Goal: Information Seeking & Learning: Learn about a topic

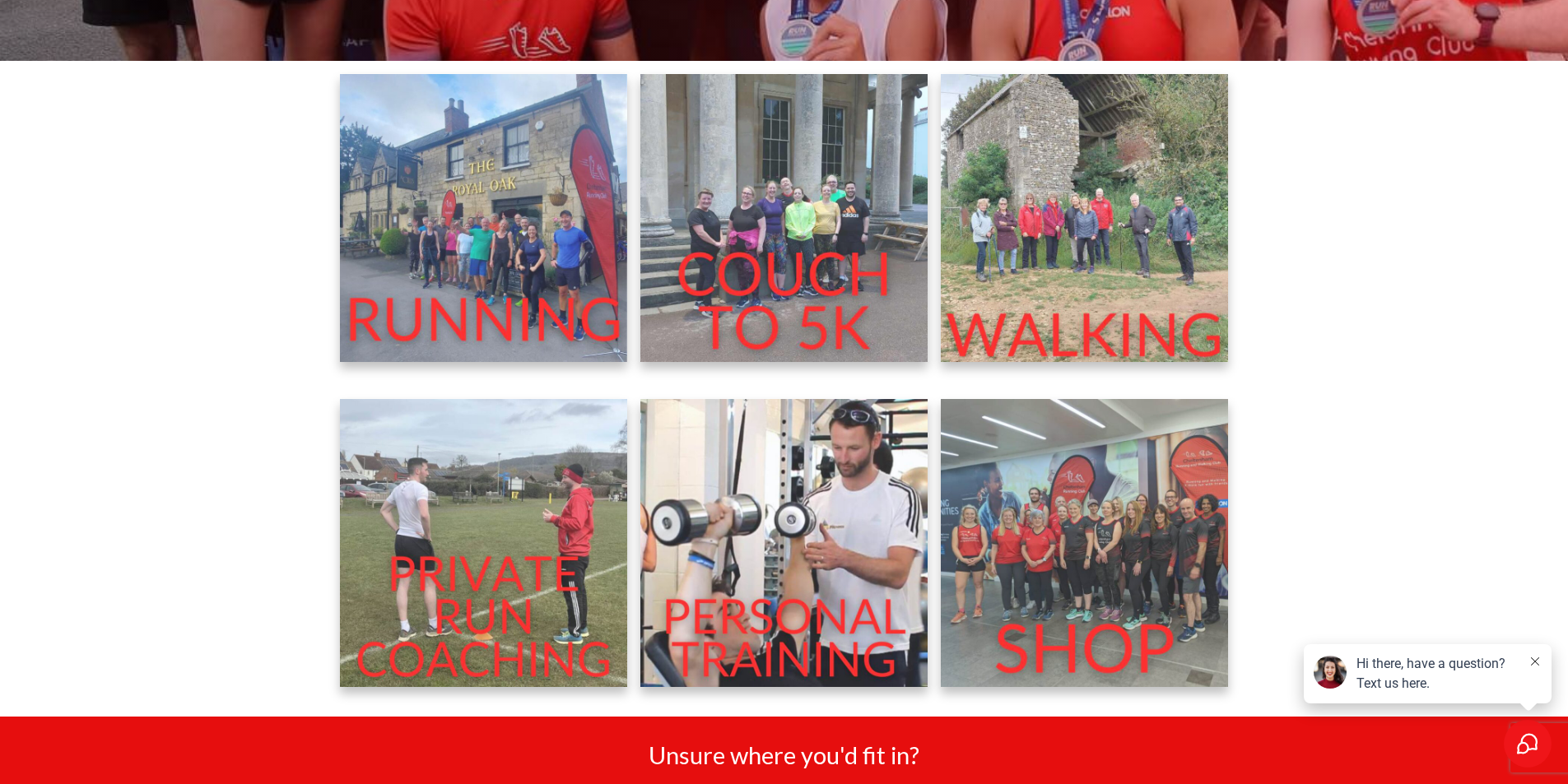
scroll to position [659, 0]
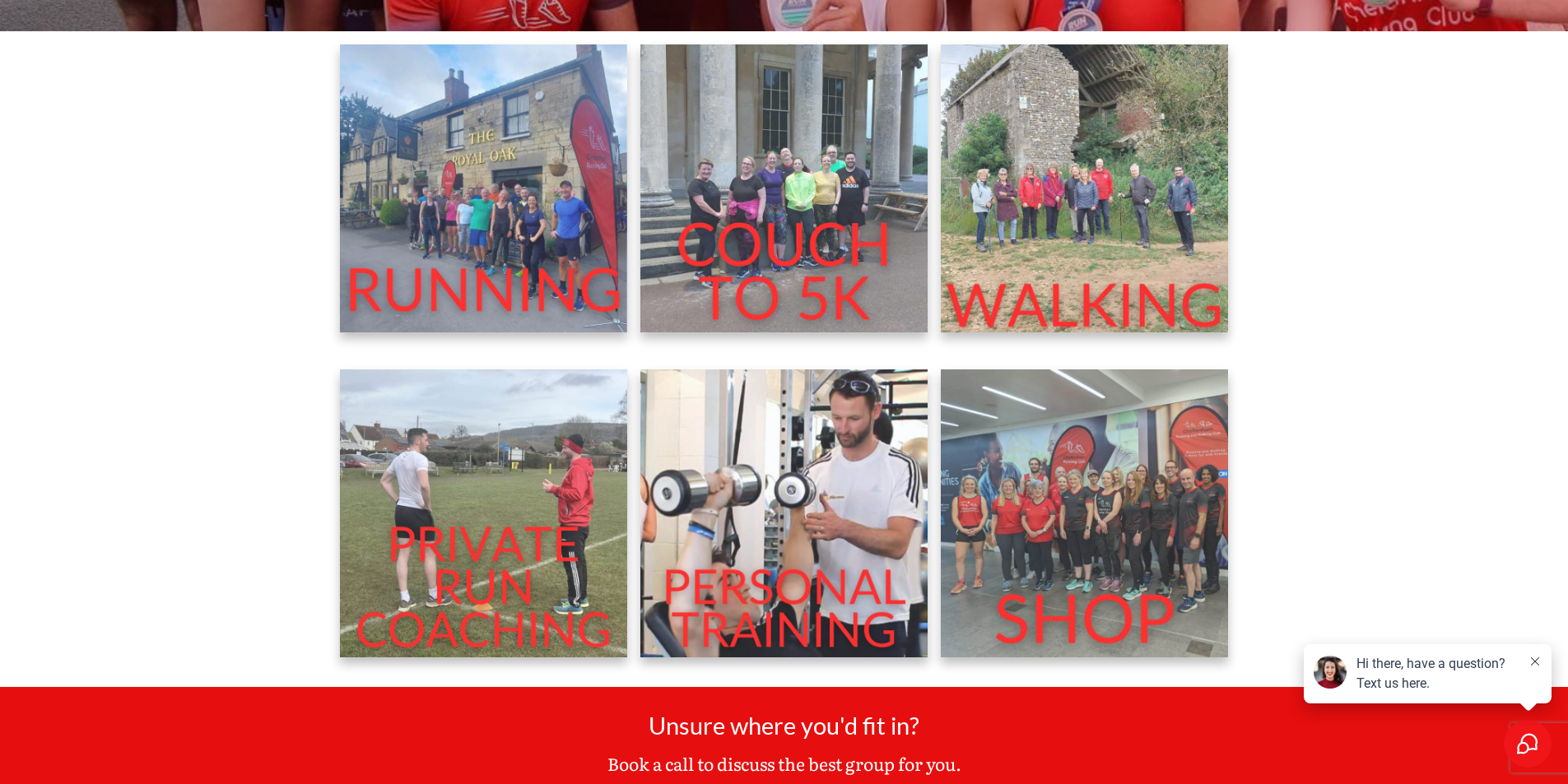
click at [1098, 250] on img at bounding box center [1084, 188] width 288 height 288
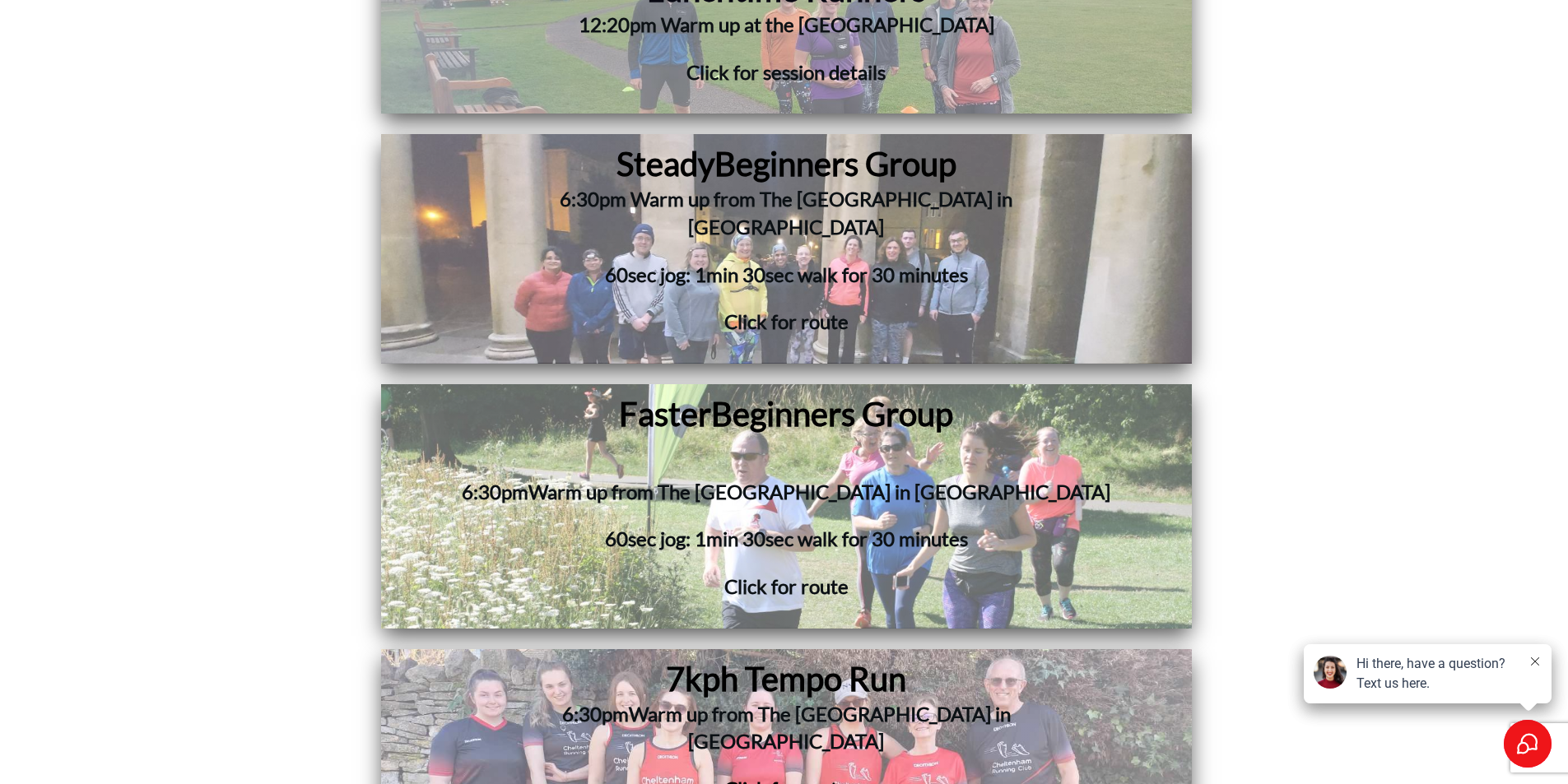
scroll to position [5679, 0]
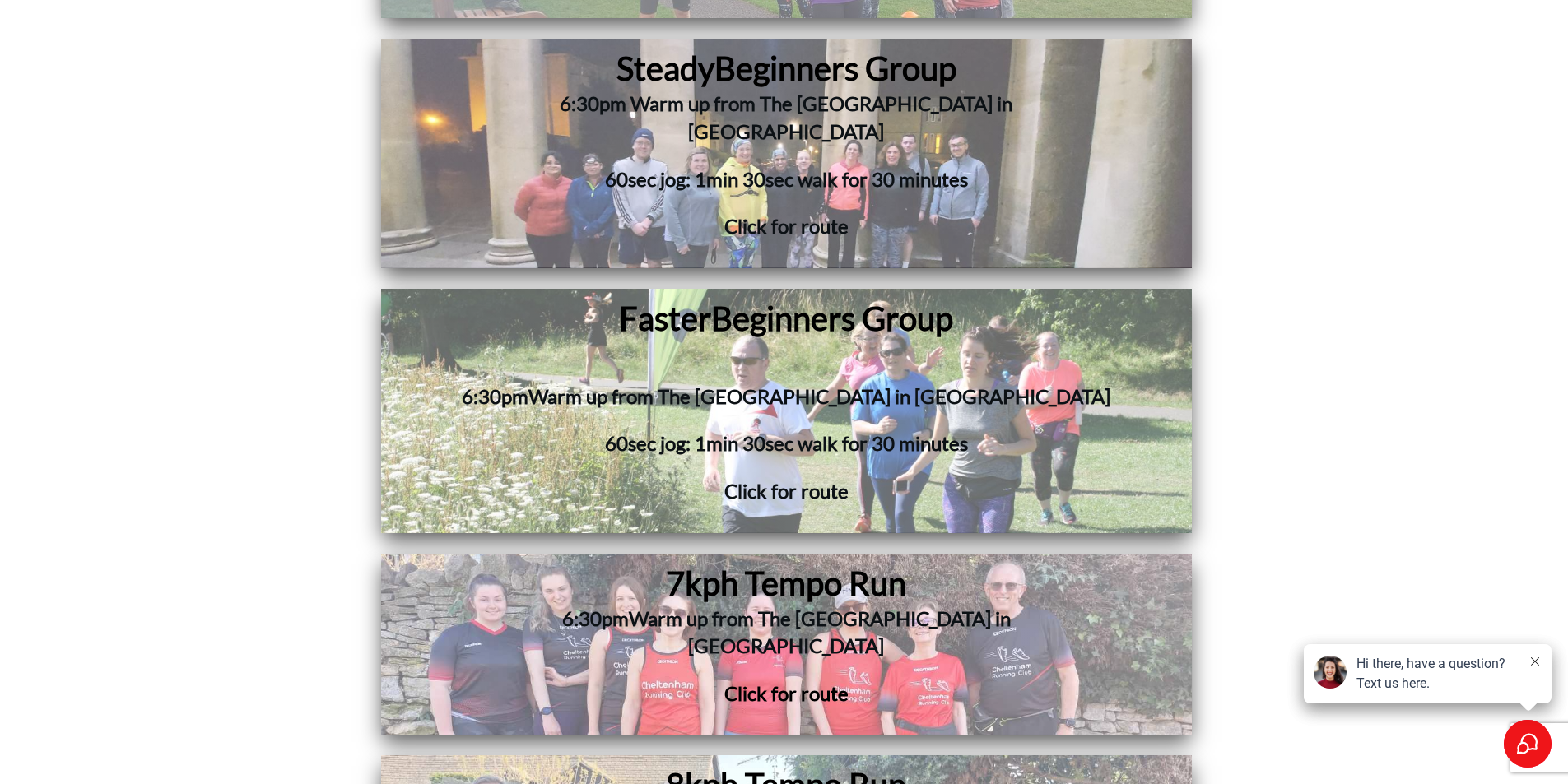
click at [781, 680] on h3 "Click for route" at bounding box center [786, 703] width 646 height 47
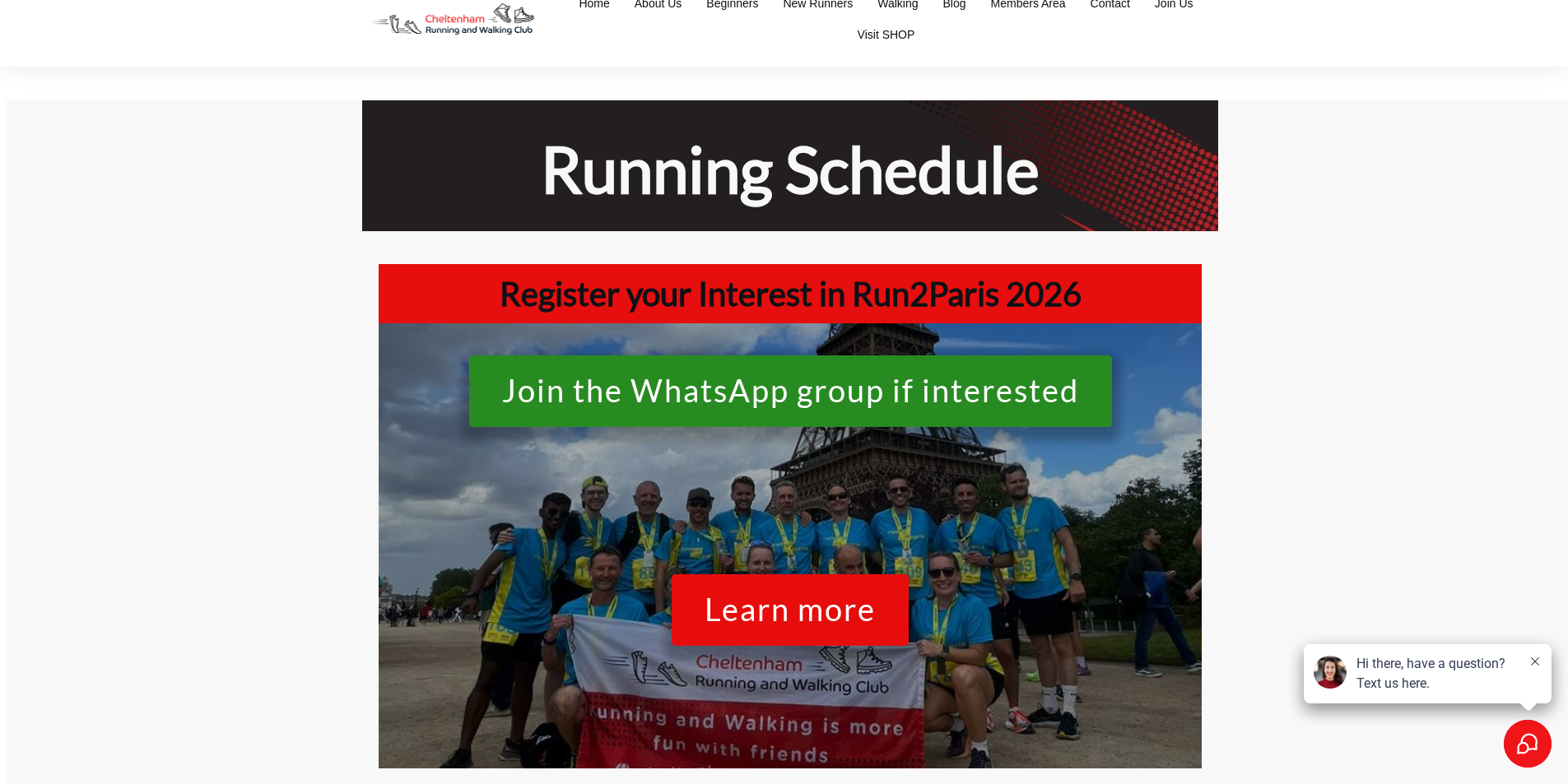
scroll to position [0, 0]
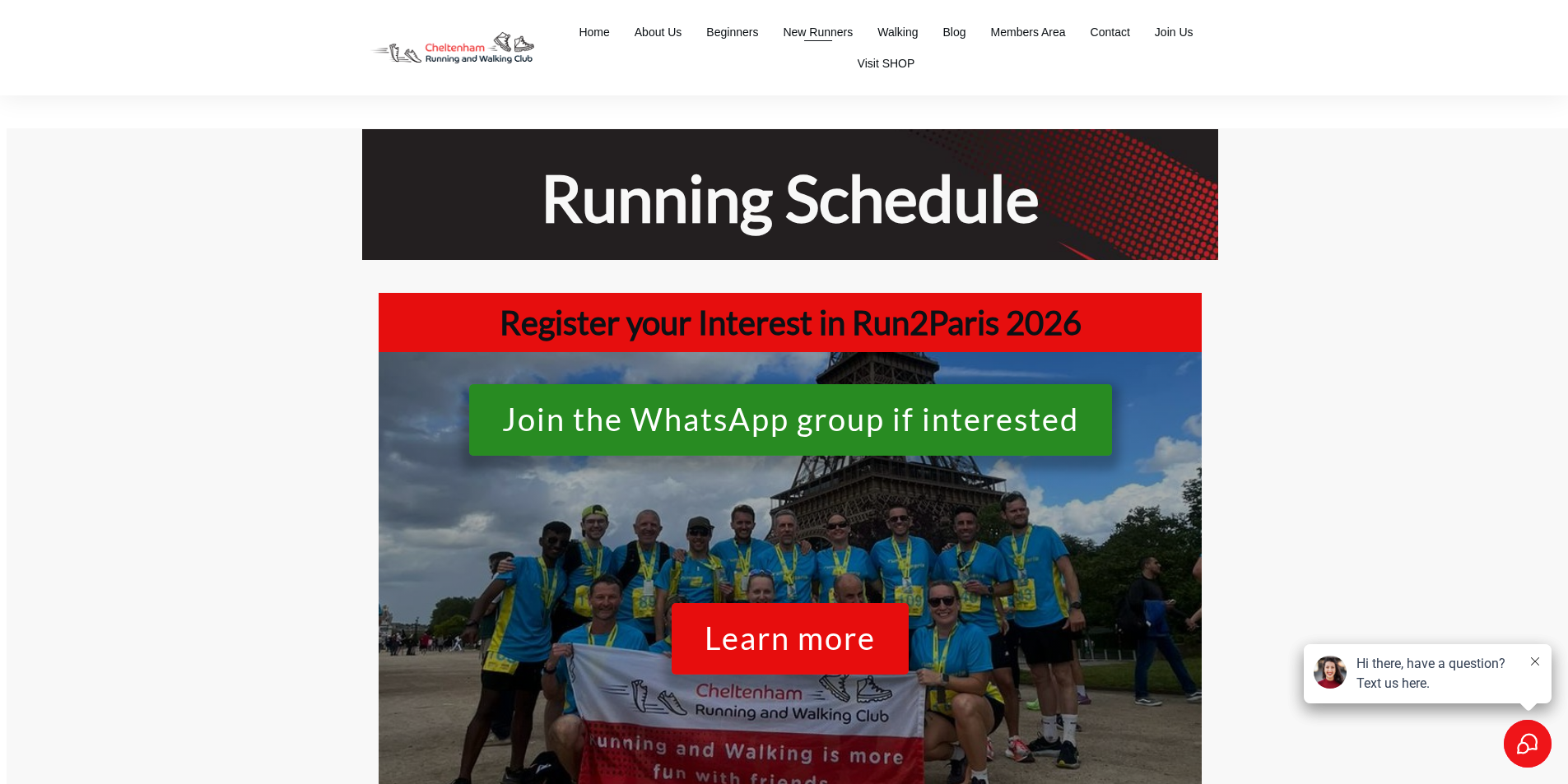
click at [812, 27] on span "New Runners" at bounding box center [818, 32] width 70 height 23
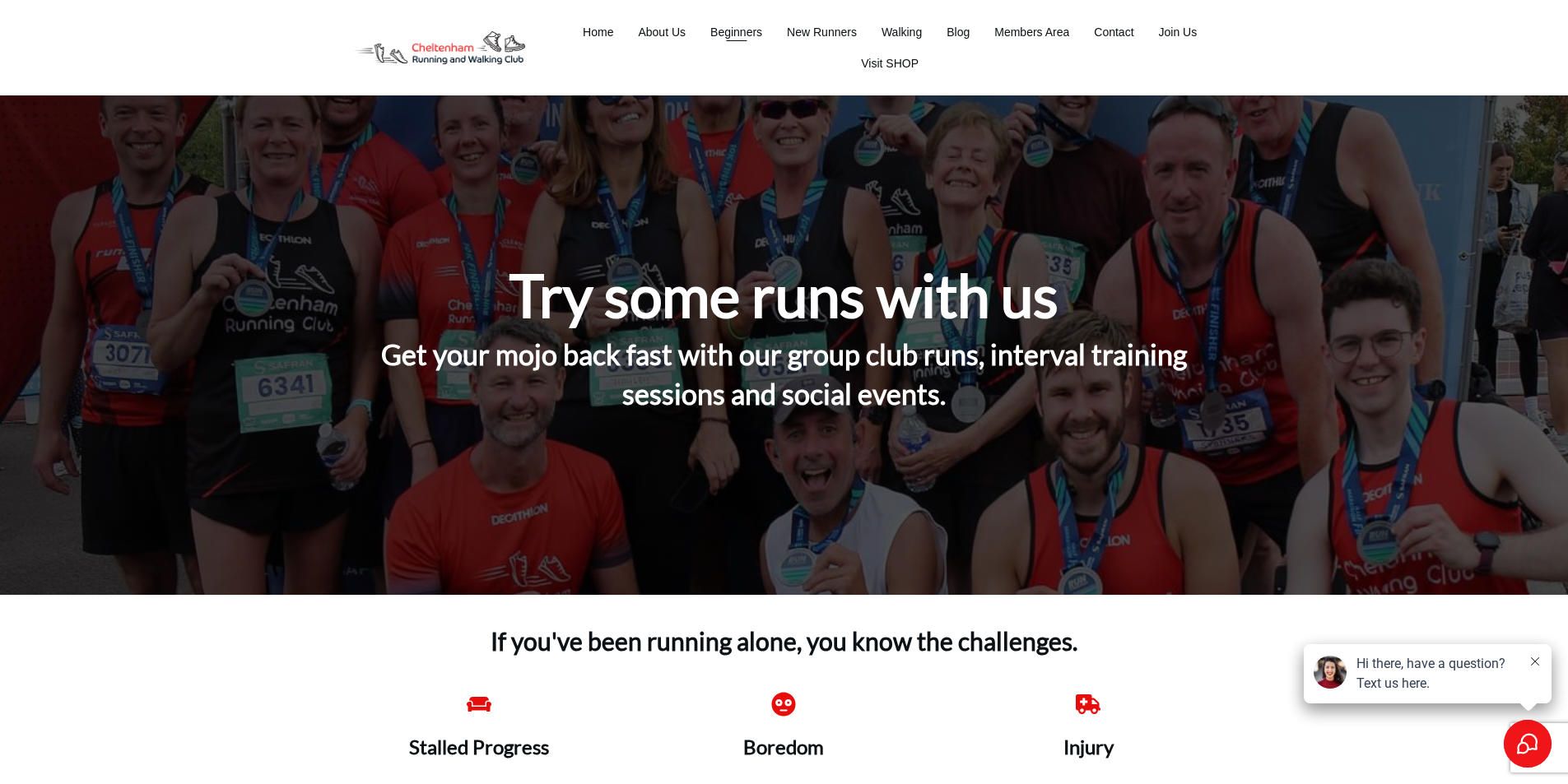
click at [713, 28] on span "Beginners" at bounding box center [736, 32] width 52 height 23
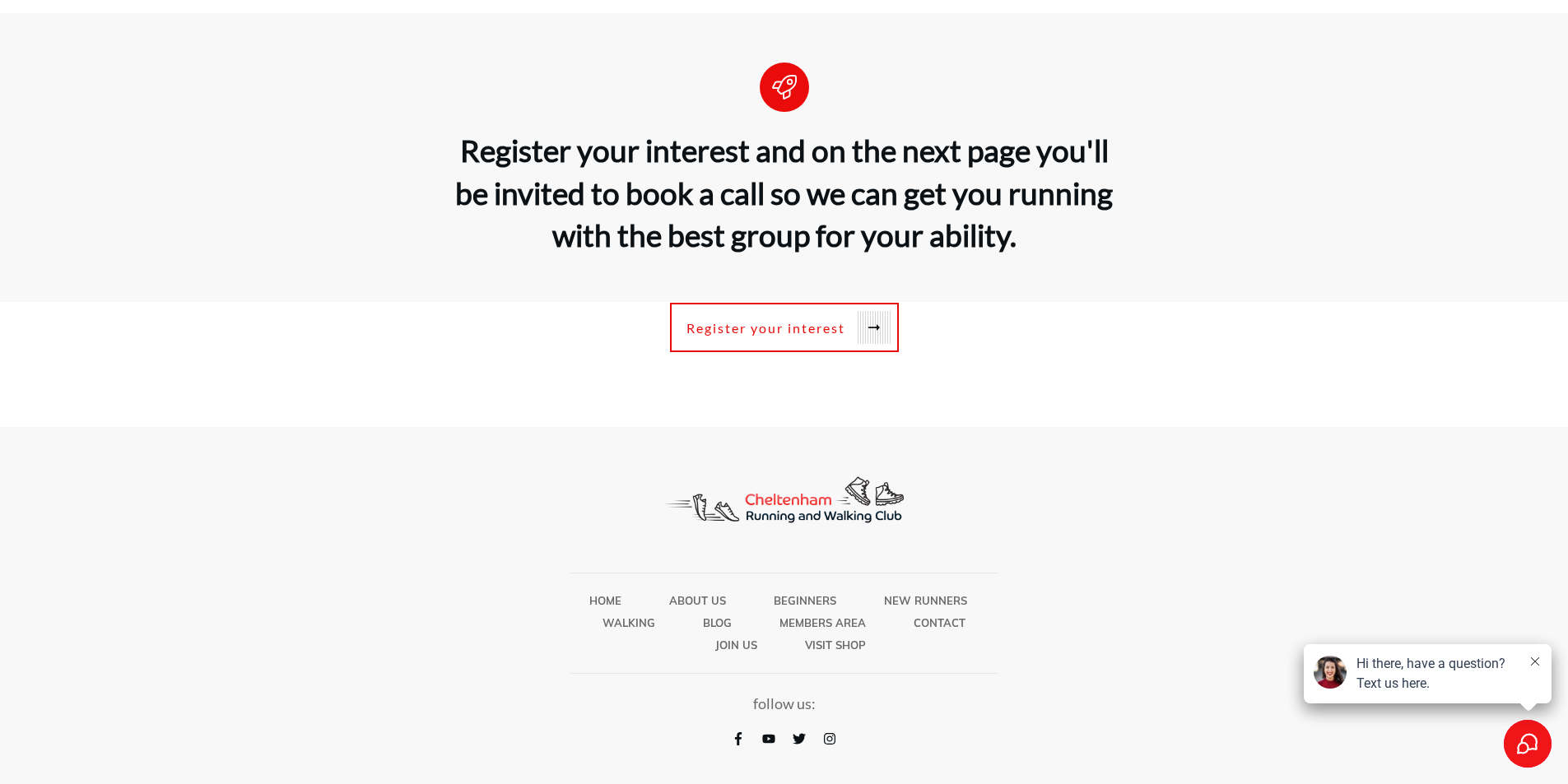
scroll to position [5205, 0]
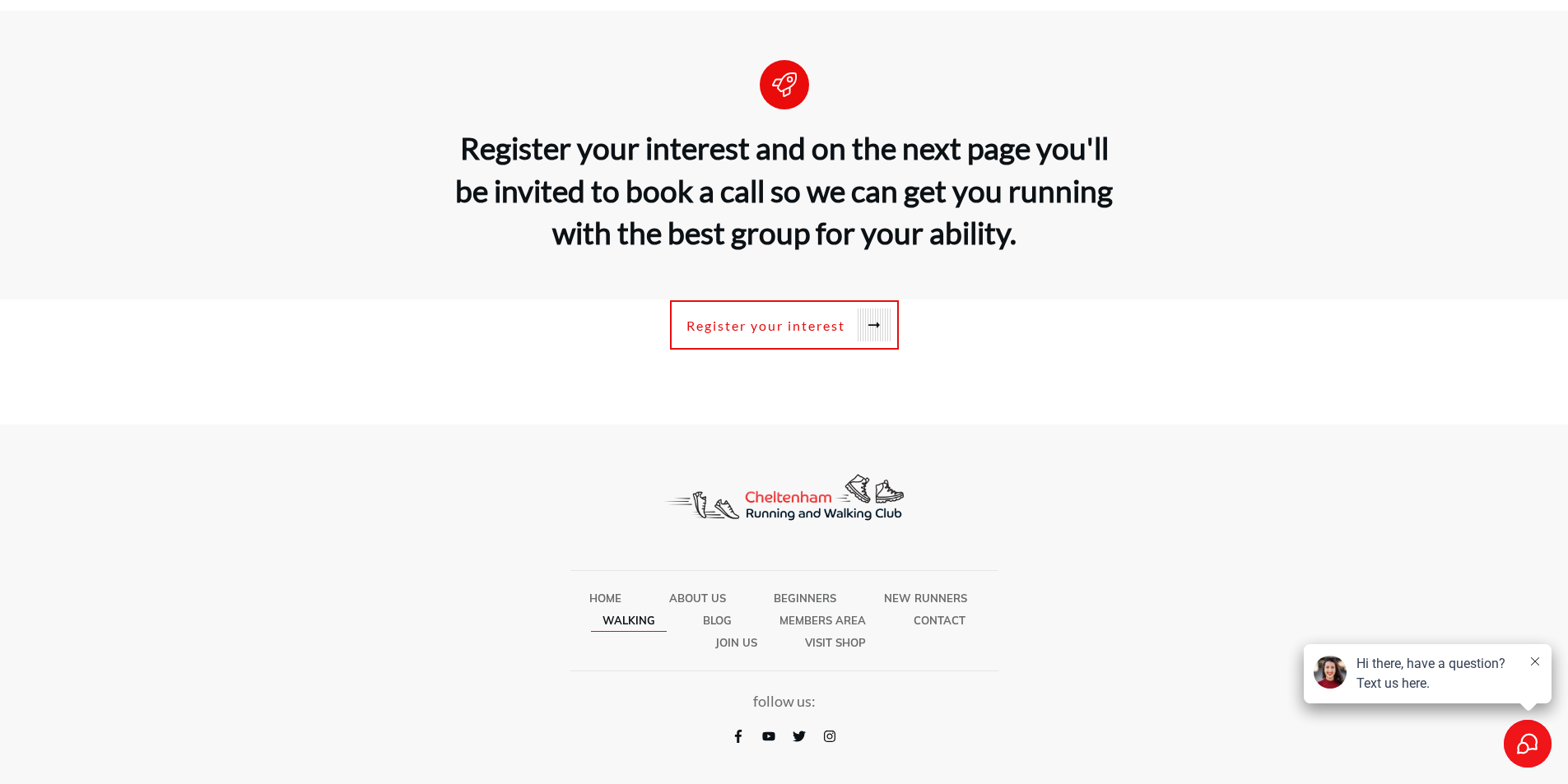
click at [637, 614] on span "Walking" at bounding box center [629, 620] width 53 height 21
